Goal: Task Accomplishment & Management: Use online tool/utility

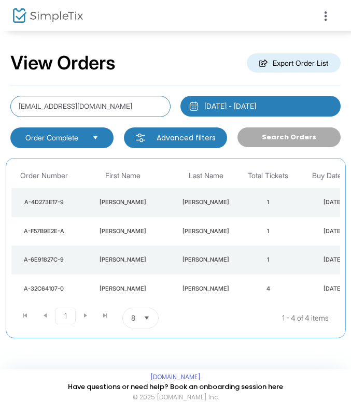
click at [124, 111] on input "gap0723@aol.com" at bounding box center [90, 106] width 160 height 21
paste input "danders48@gmai"
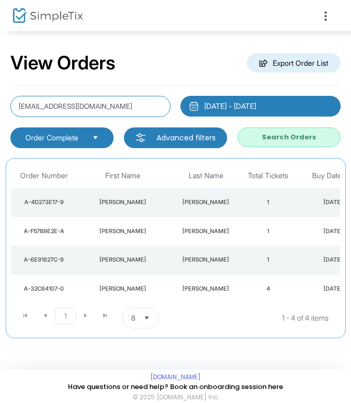
type input "danders48@gmail.com"
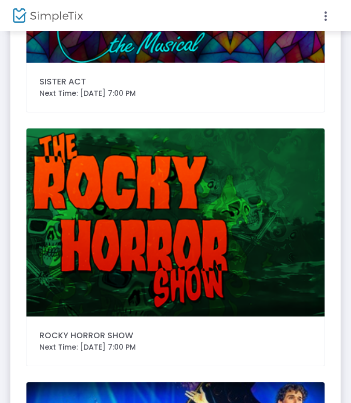
scroll to position [223, 0]
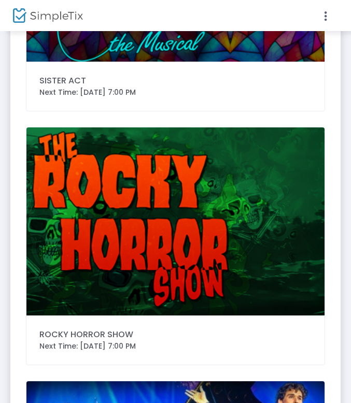
click at [117, 291] on img at bounding box center [175, 221] width 298 height 188
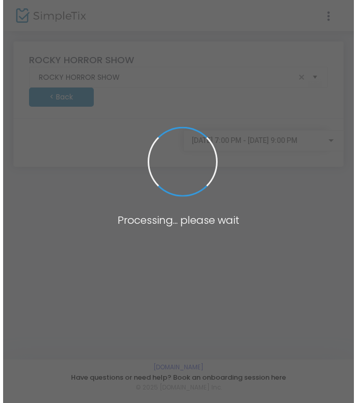
scroll to position [0, 0]
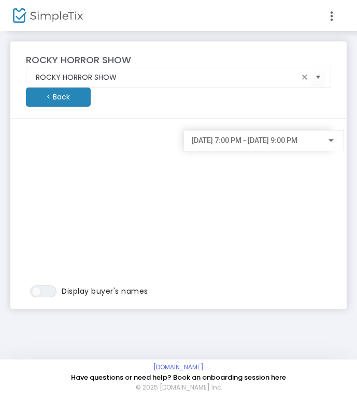
click at [257, 132] on div "9/12/2025 @ 7:00 PM - 9/12/2025 @ 9:00 PM" at bounding box center [264, 137] width 144 height 19
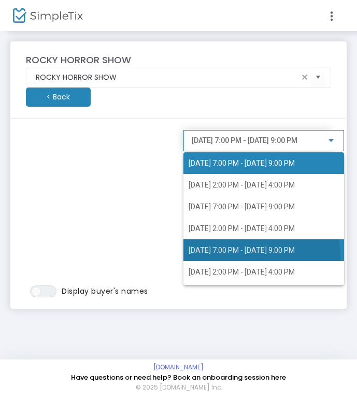
click at [204, 257] on span "[DATE] 7:00 PM - [DATE] 9:00 PM" at bounding box center [264, 250] width 150 height 22
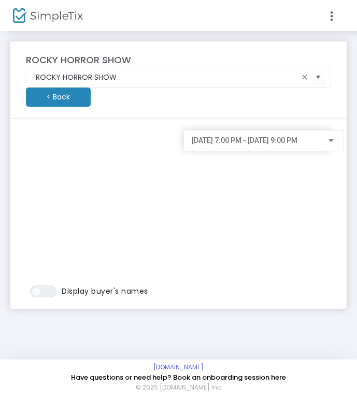
click at [267, 137] on span "[DATE] 7:00 PM - [DATE] 9:00 PM" at bounding box center [245, 140] width 106 height 8
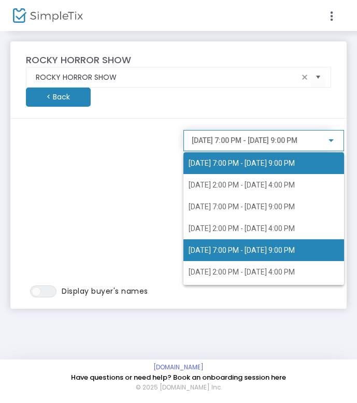
click at [224, 257] on span "9/19/2025 @ 7:00 PM - 9/19/2025 @ 9:00 PM" at bounding box center [264, 250] width 150 height 22
